Goal: Check status: Check status

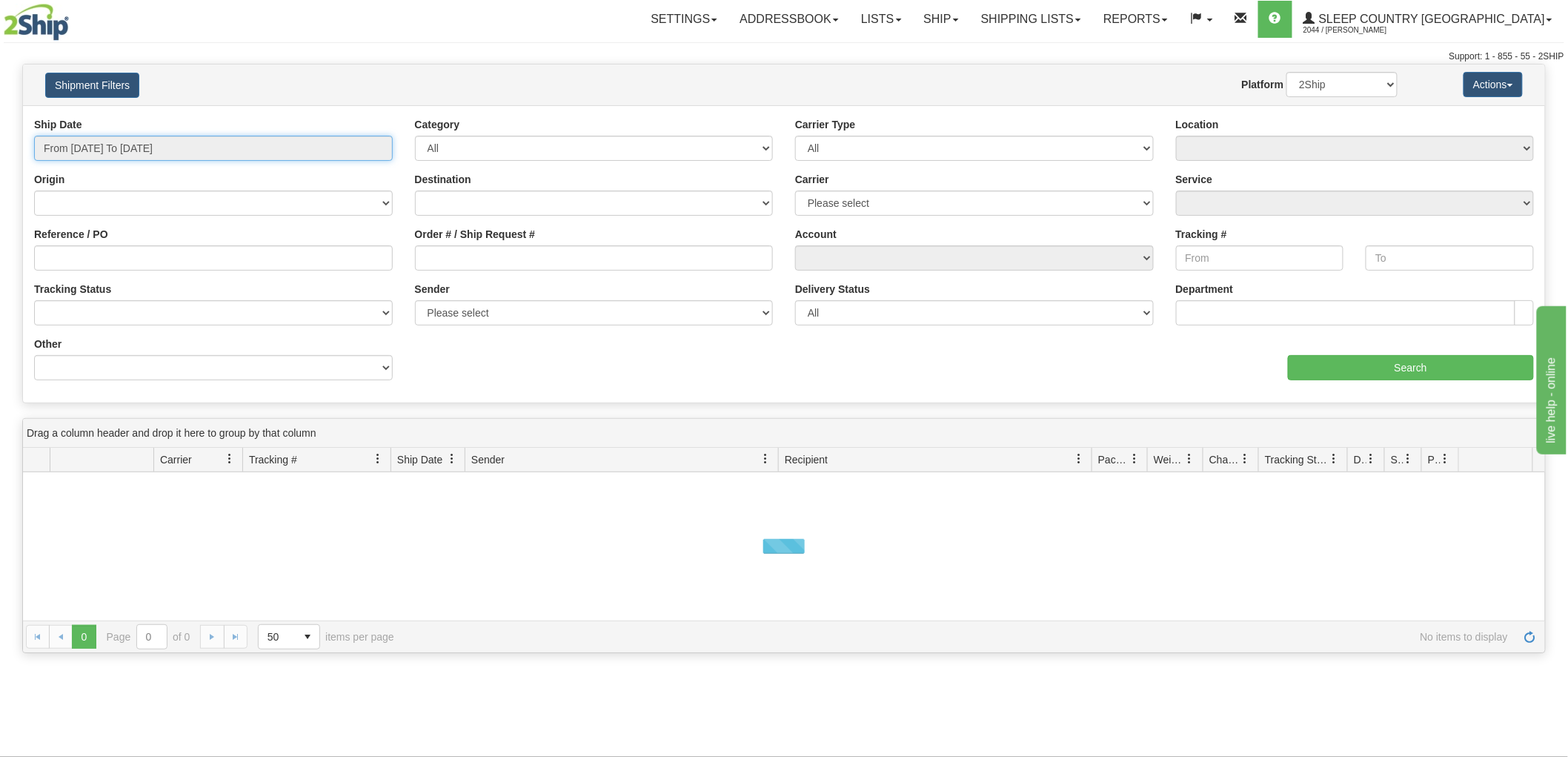
click at [84, 144] on input "From [DATE] To [DATE]" at bounding box center [213, 148] width 358 height 25
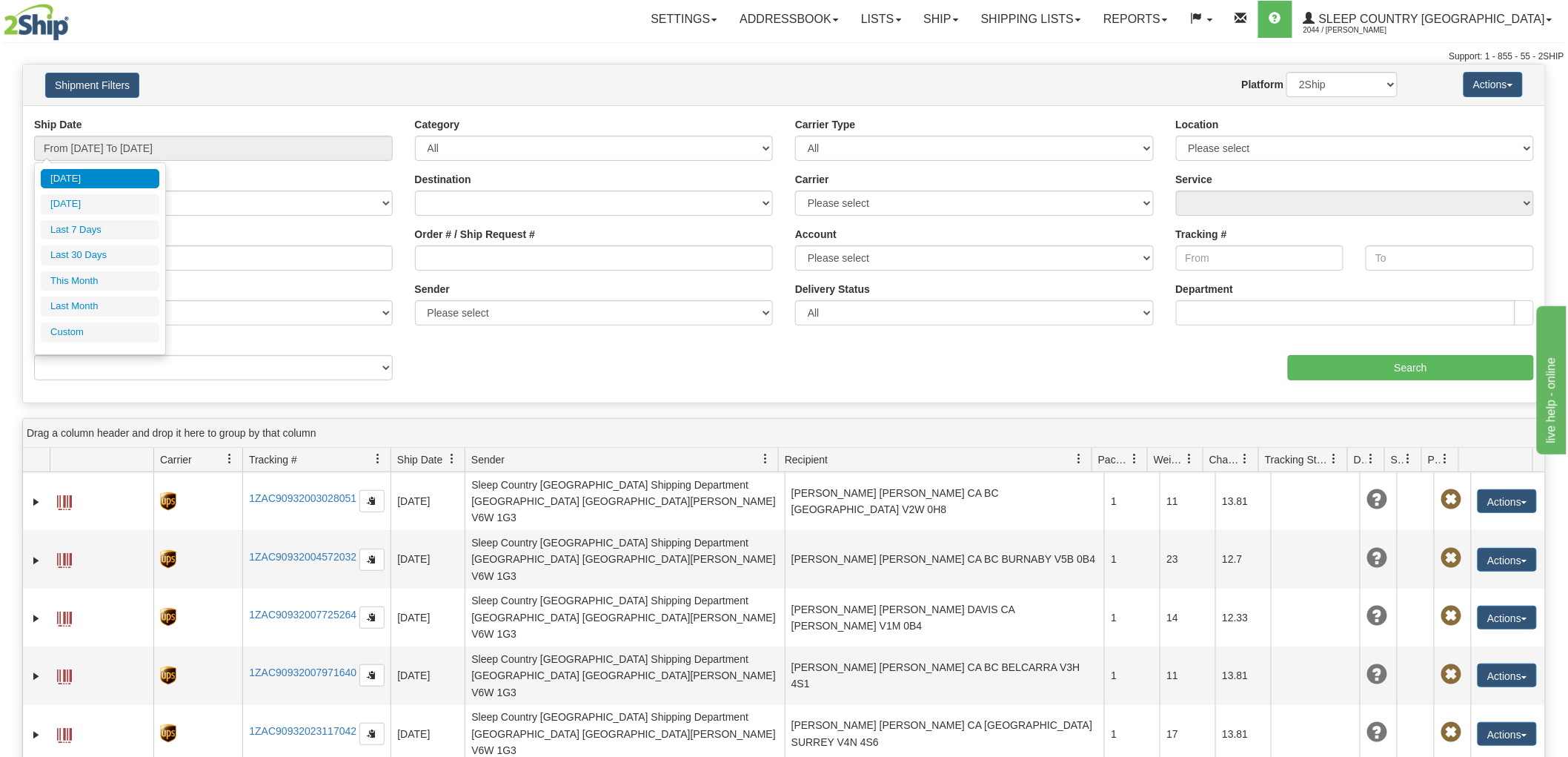
drag, startPoint x: 279, startPoint y: 85, endPoint x: 217, endPoint y: 131, distance: 77.2
click at [278, 85] on h4 "Shipment Filters" at bounding box center [159, 85] width 250 height 26
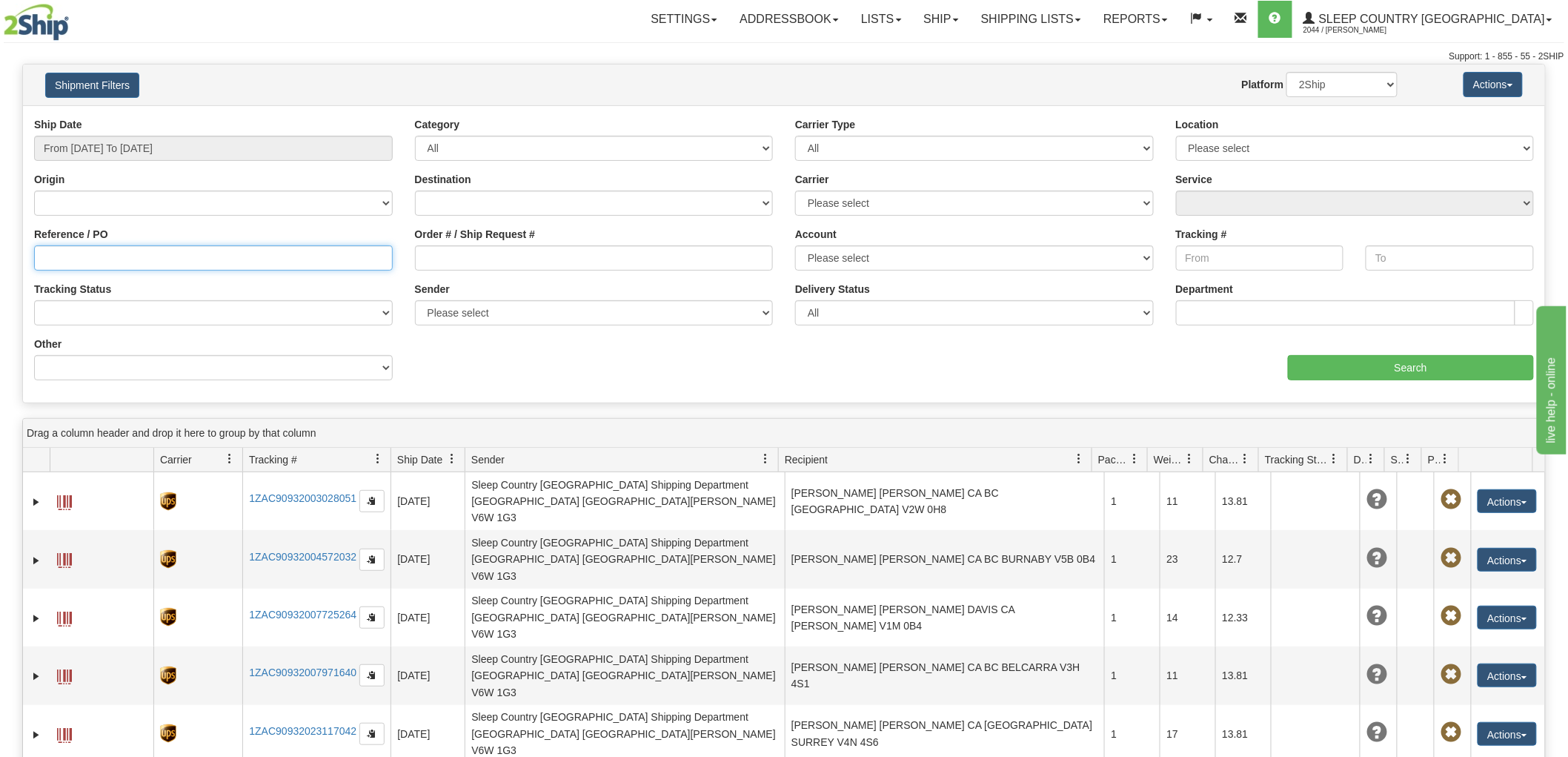
click at [93, 259] on input "Reference / PO" at bounding box center [213, 258] width 358 height 25
paste input "9000I158743"
type input "9000I158743"
click at [134, 153] on input "From [DATE] To [DATE]" at bounding box center [213, 148] width 358 height 25
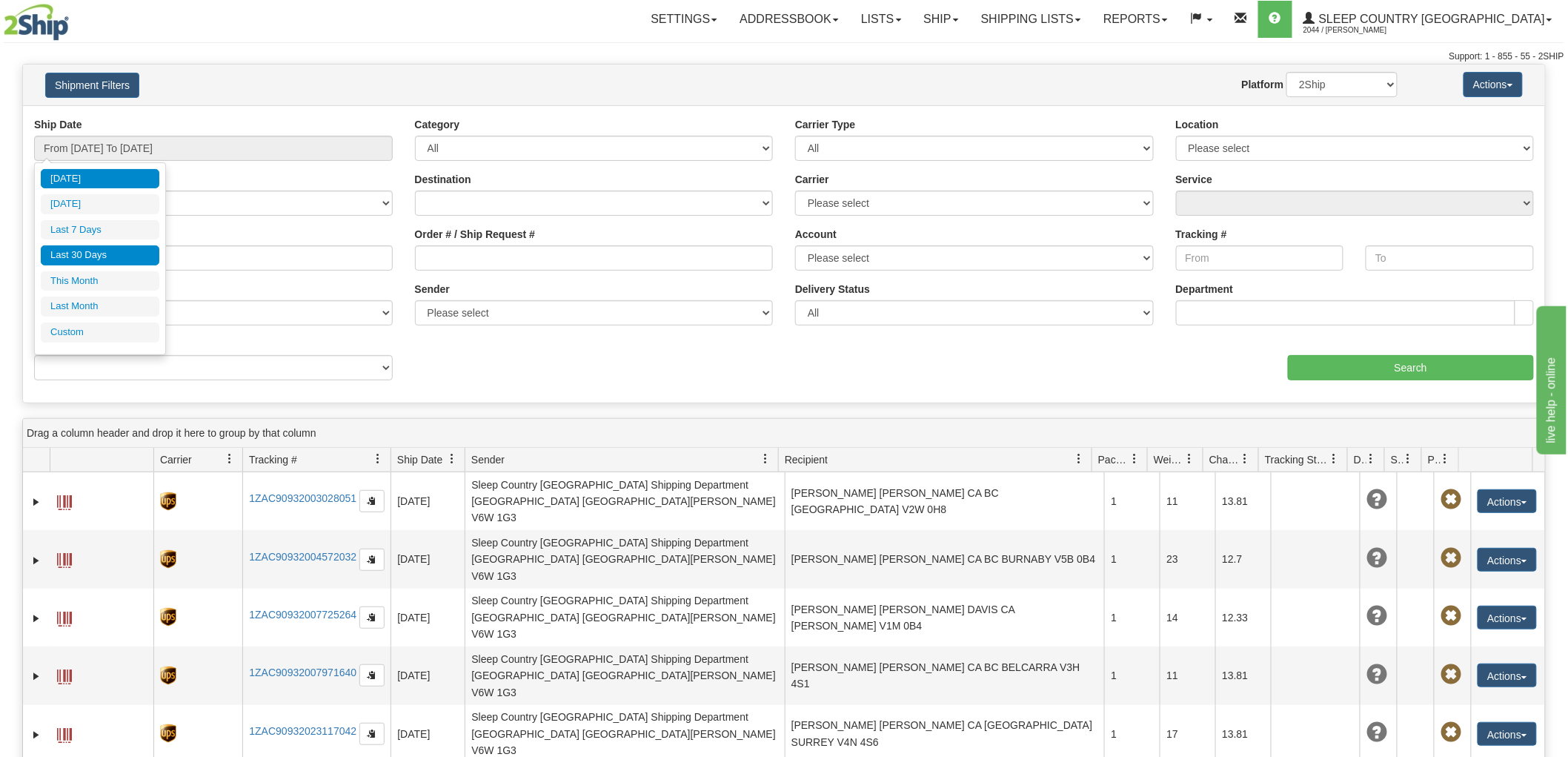
click at [91, 247] on li "Last 30 Days" at bounding box center [100, 255] width 119 height 20
type input "From [DATE] To [DATE]"
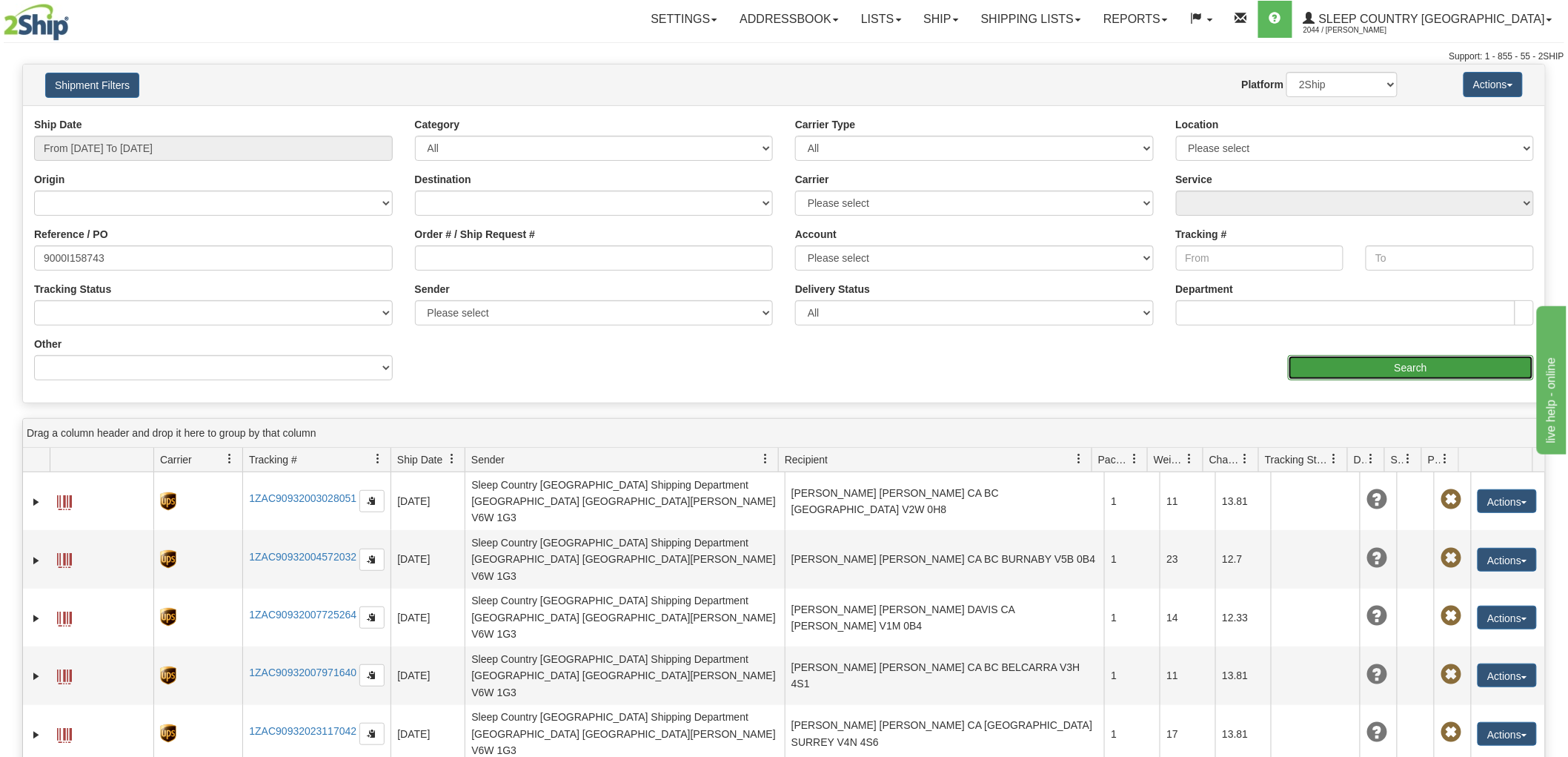
click at [1355, 368] on input "Search" at bounding box center [1411, 367] width 246 height 25
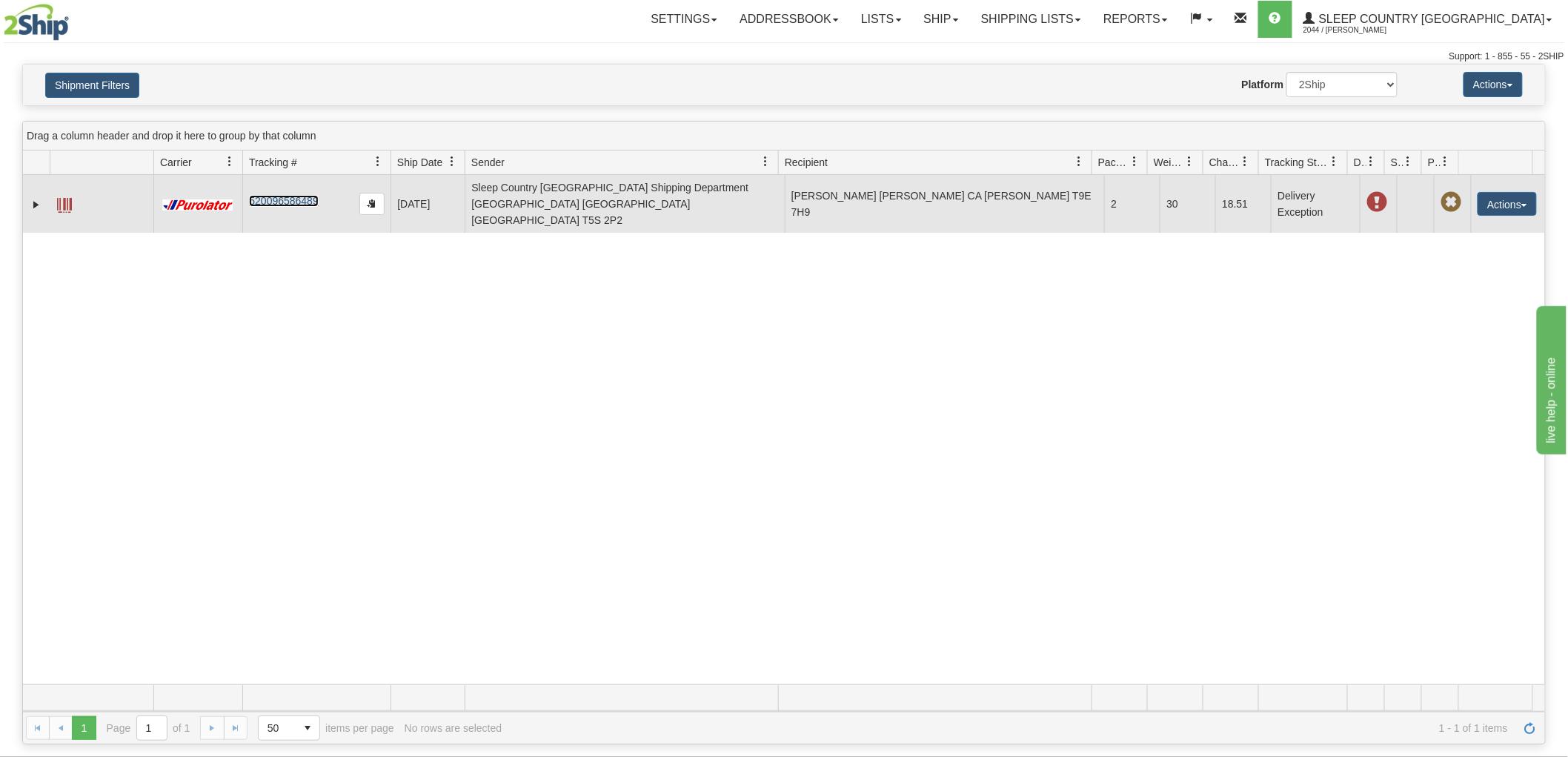
click at [304, 195] on link "520096586489" at bounding box center [284, 201] width 69 height 11
